Goal: Task Accomplishment & Management: Use online tool/utility

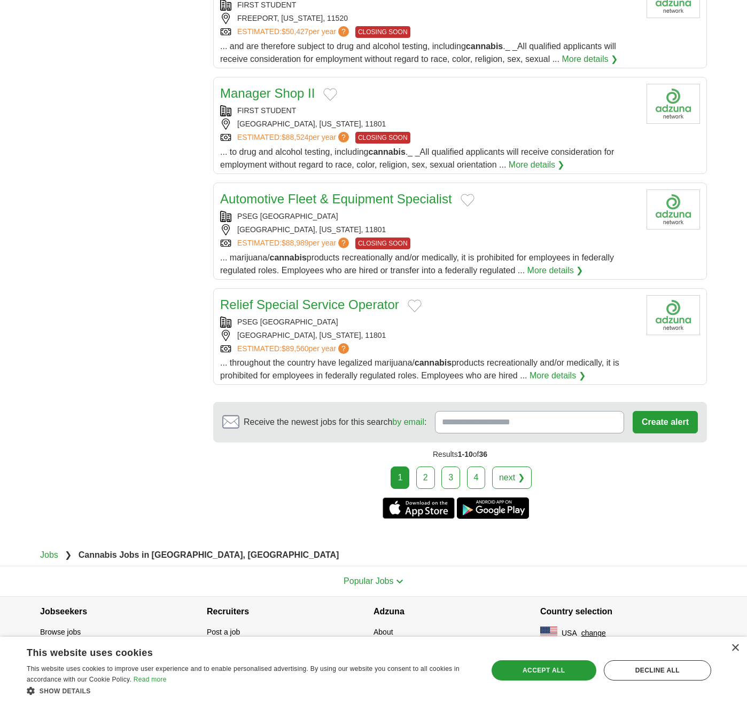
scroll to position [924, 0]
click at [426, 475] on link "2" at bounding box center [425, 478] width 19 height 22
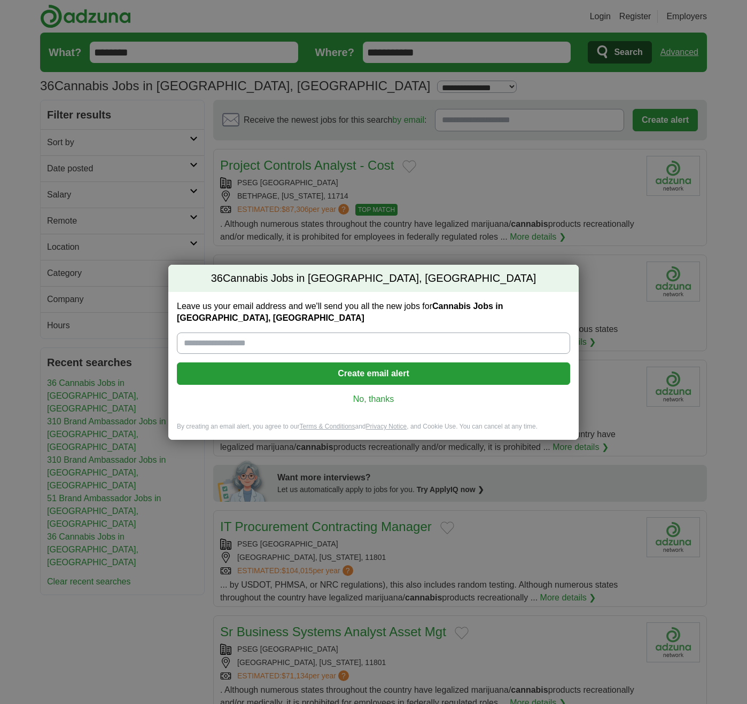
click at [397, 394] on link "No, thanks" at bounding box center [373, 400] width 376 height 12
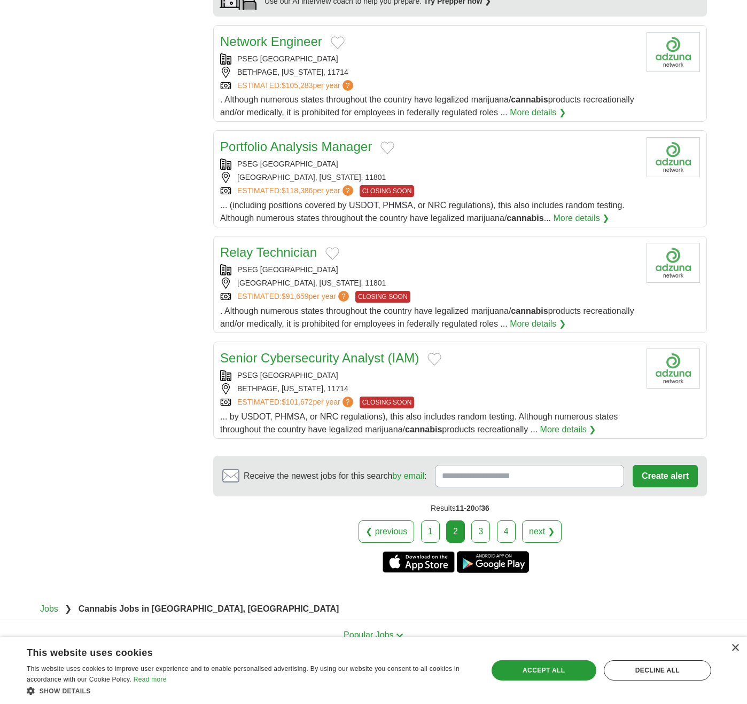
scroll to position [854, 0]
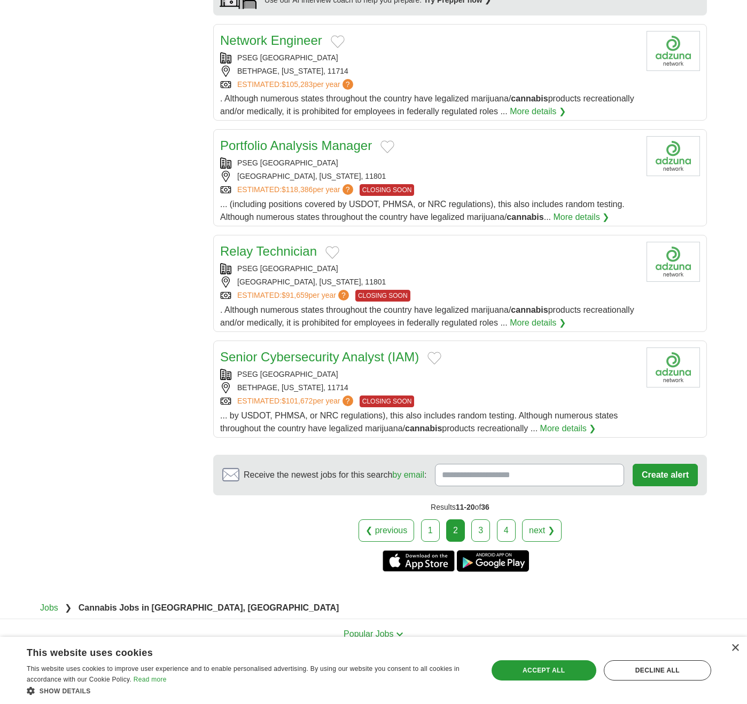
click at [480, 522] on link "3" at bounding box center [480, 531] width 19 height 22
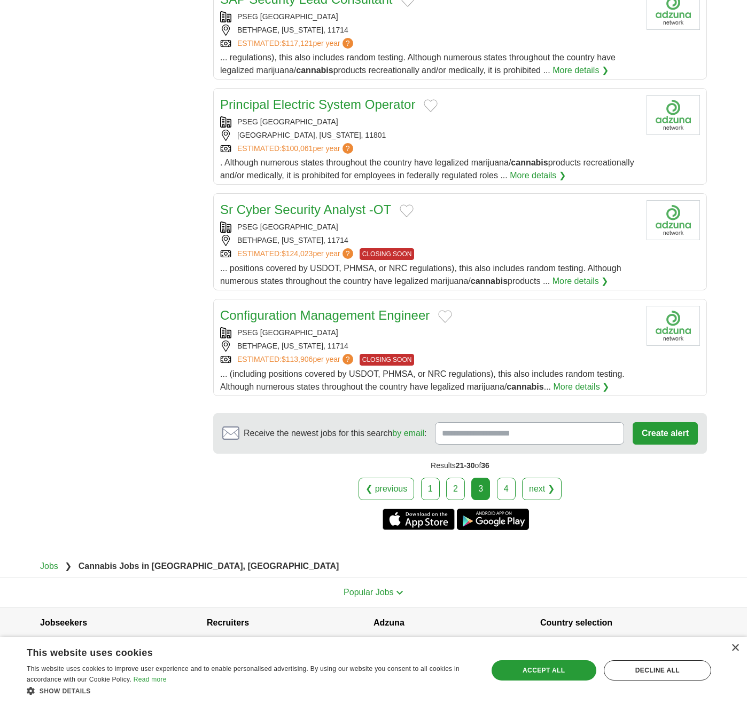
scroll to position [910, 0]
click at [501, 479] on link "4" at bounding box center [506, 489] width 19 height 22
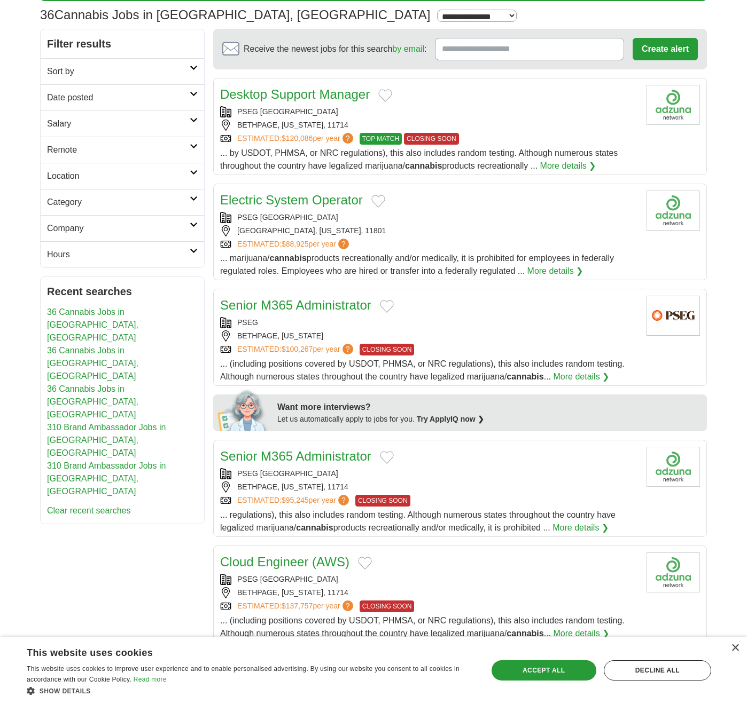
scroll to position [63, 0]
